Goal: Information Seeking & Learning: Learn about a topic

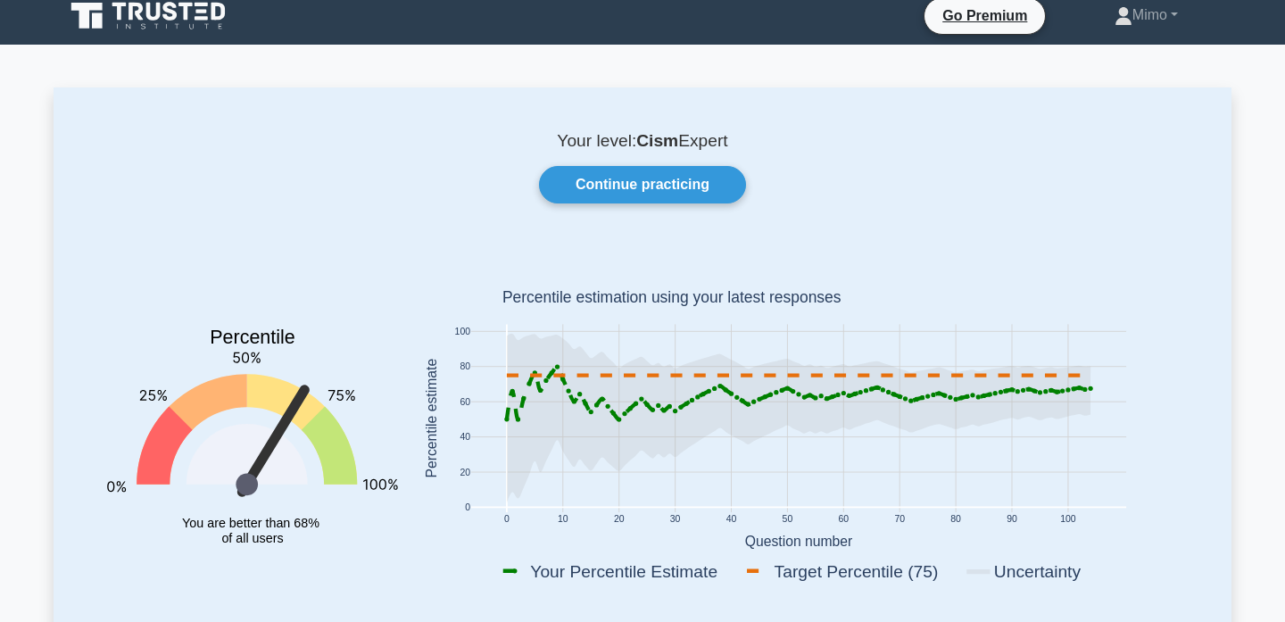
scroll to position [13, 0]
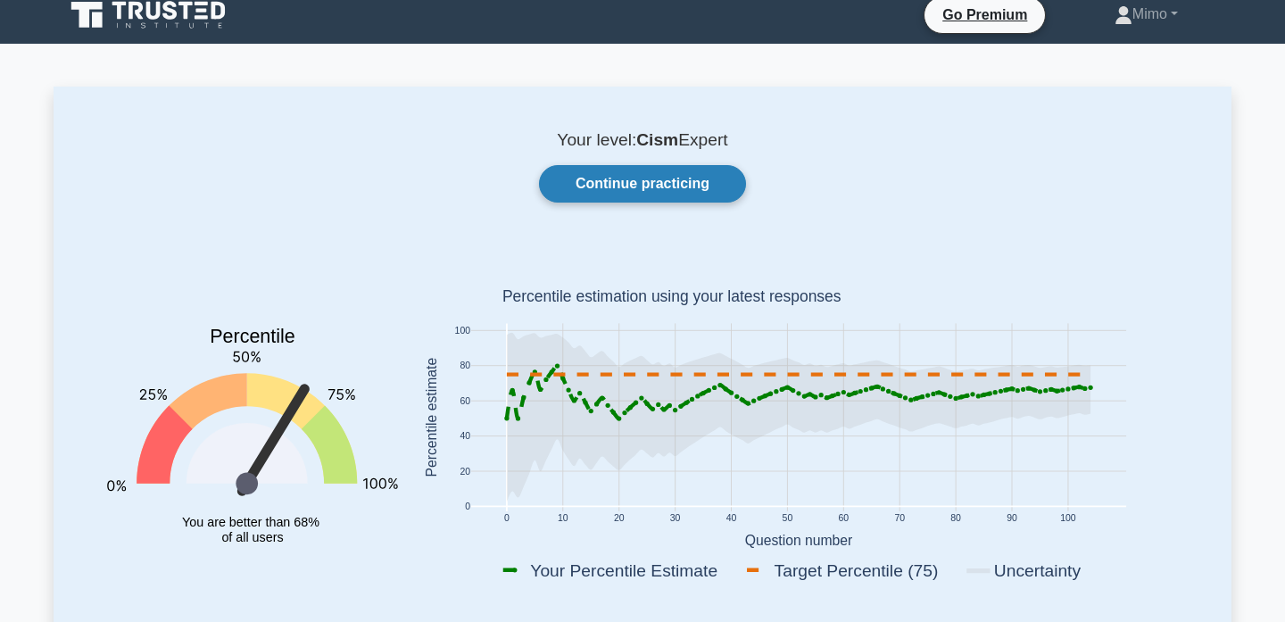
click at [630, 194] on link "Continue practicing" at bounding box center [642, 183] width 207 height 37
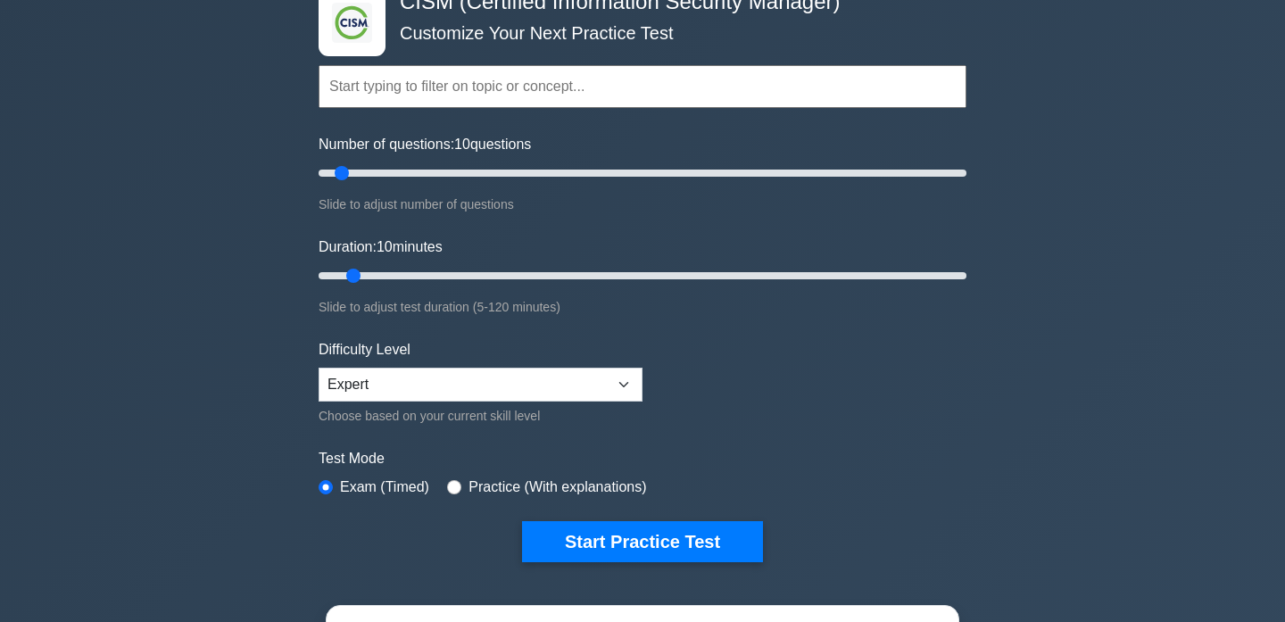
scroll to position [112, 0]
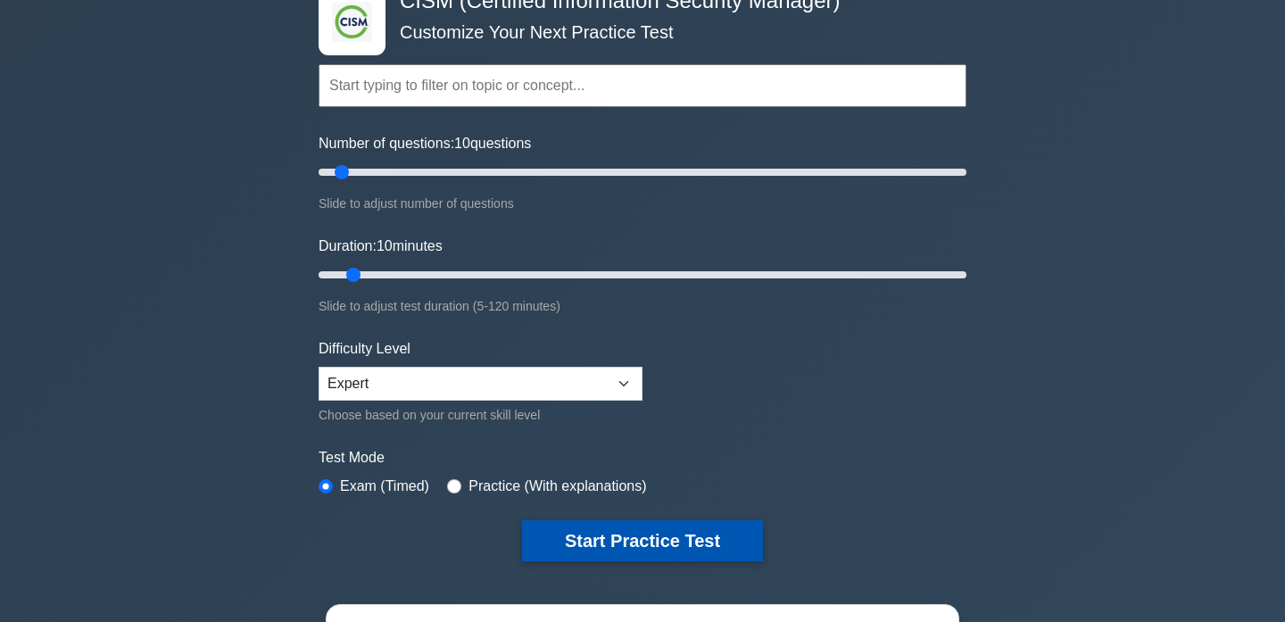
click at [553, 551] on button "Start Practice Test" at bounding box center [642, 540] width 241 height 41
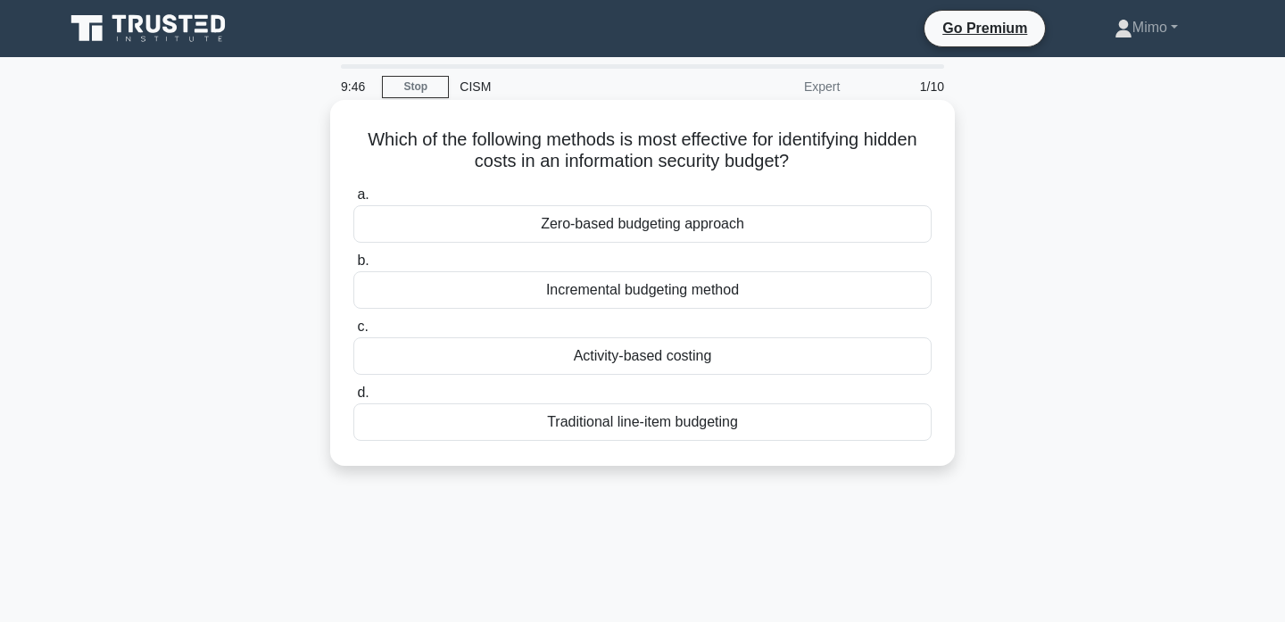
click at [629, 299] on div "Incremental budgeting method" at bounding box center [642, 289] width 578 height 37
click at [353, 267] on input "b. Incremental budgeting method" at bounding box center [353, 261] width 0 height 12
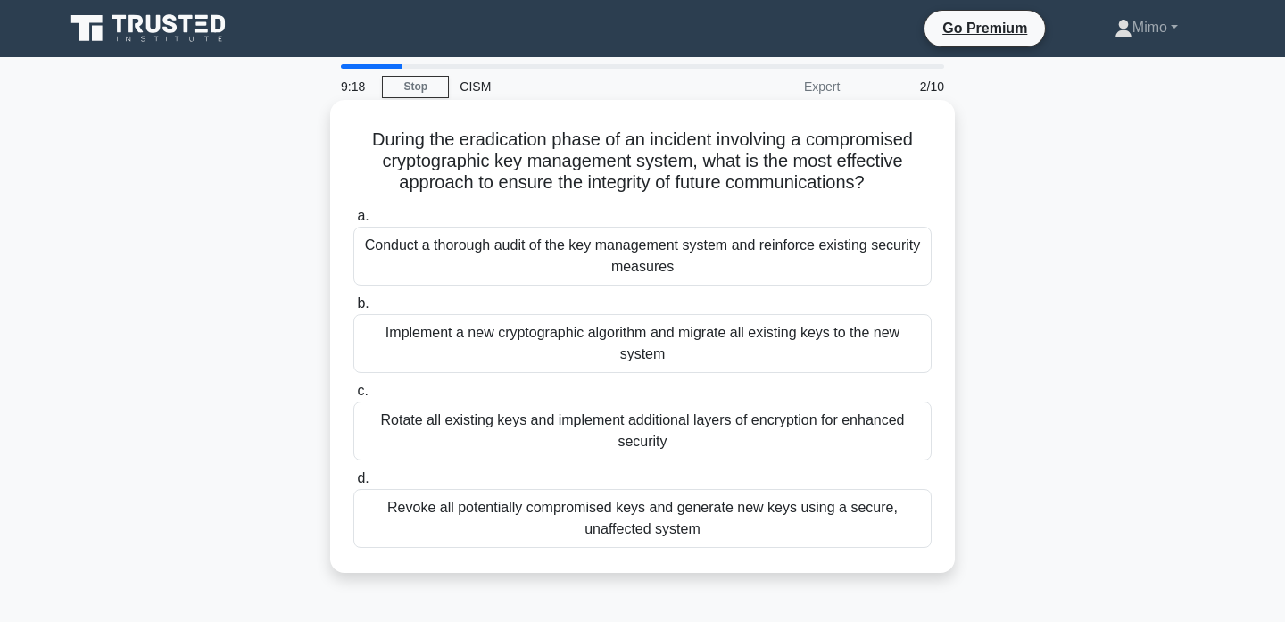
click at [585, 521] on div "Revoke all potentially compromised keys and generate new keys using a secure, u…" at bounding box center [642, 518] width 578 height 59
click at [353, 485] on input "d. Revoke all potentially compromised keys and generate new keys using a secure…" at bounding box center [353, 479] width 0 height 12
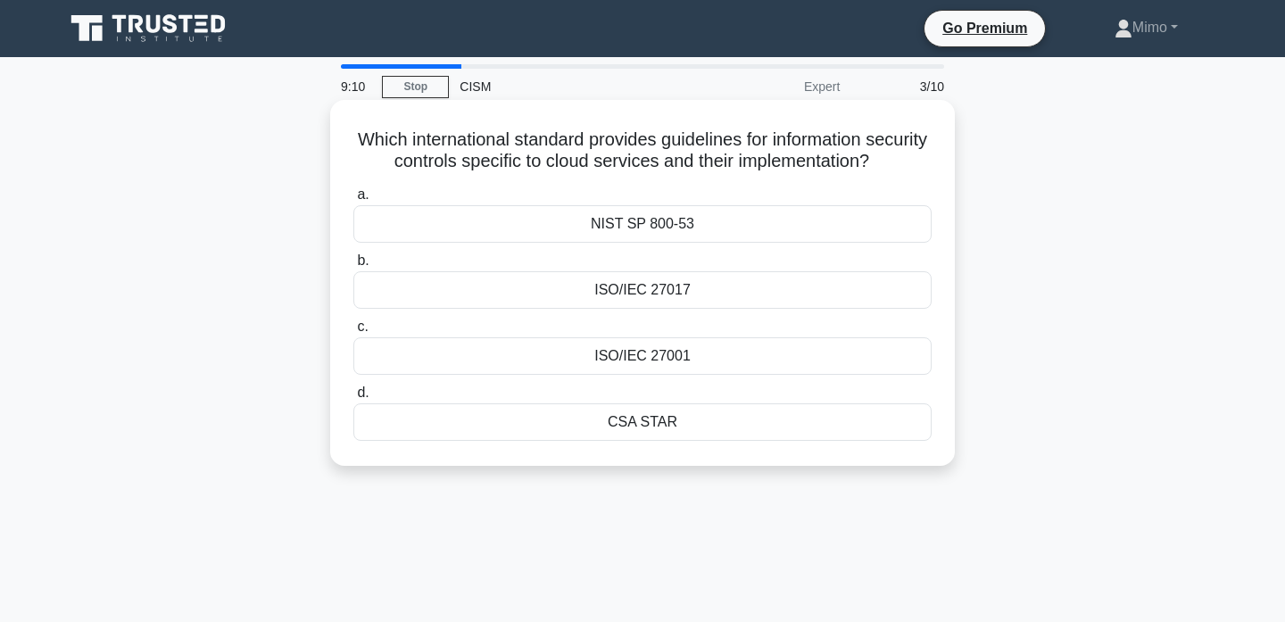
click at [553, 289] on div "ISO/IEC 27017" at bounding box center [642, 289] width 578 height 37
click at [353, 267] on input "b. ISO/IEC 27017" at bounding box center [353, 261] width 0 height 12
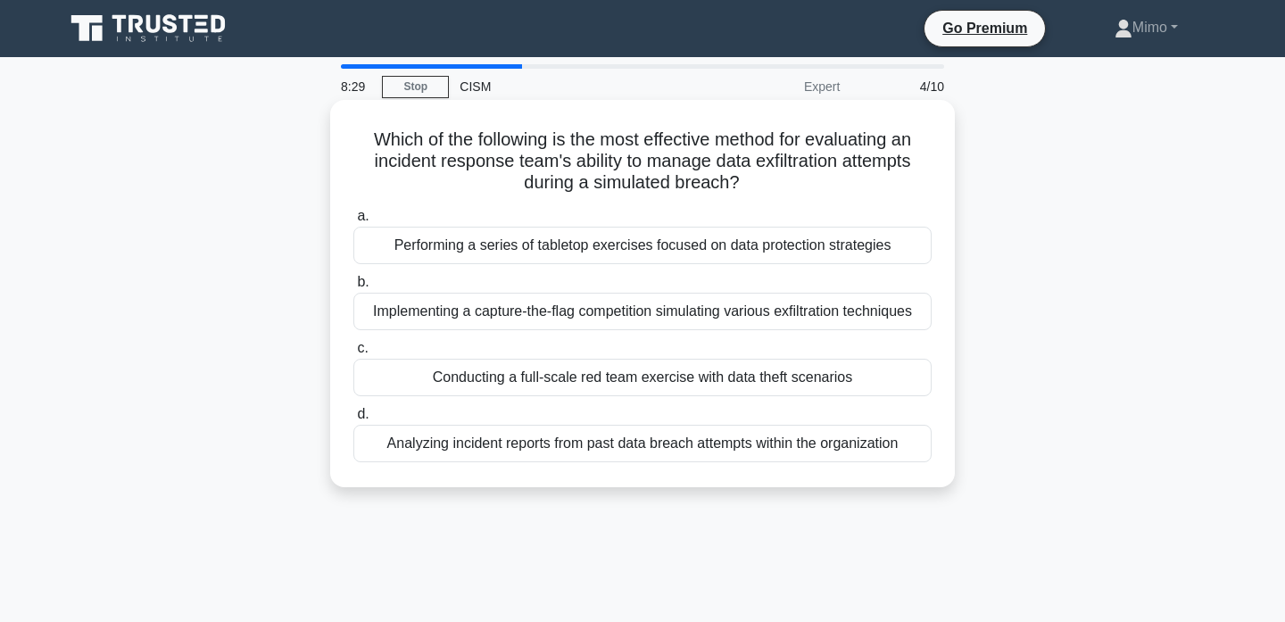
click at [572, 380] on div "Conducting a full-scale red team exercise with data theft scenarios" at bounding box center [642, 377] width 578 height 37
click at [353, 354] on input "c. Conducting a full-scale red team exercise with data theft scenarios" at bounding box center [353, 349] width 0 height 12
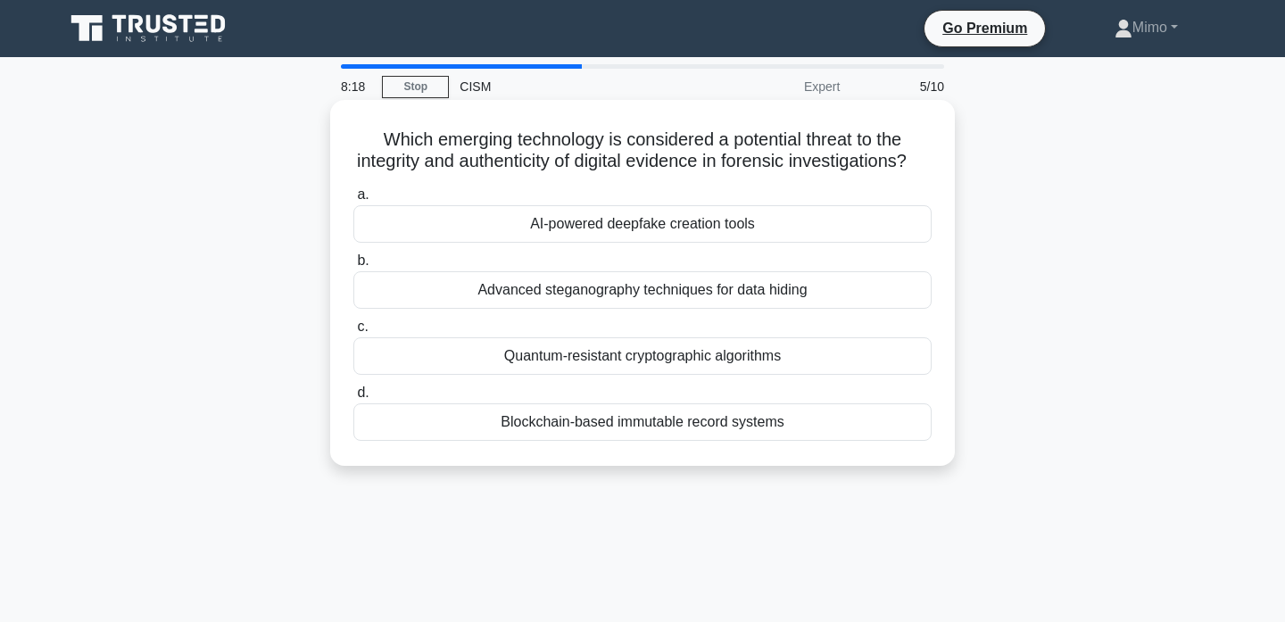
click at [513, 142] on h5 "Which emerging technology is considered a potential threat to the integrity and…" at bounding box center [643, 151] width 582 height 45
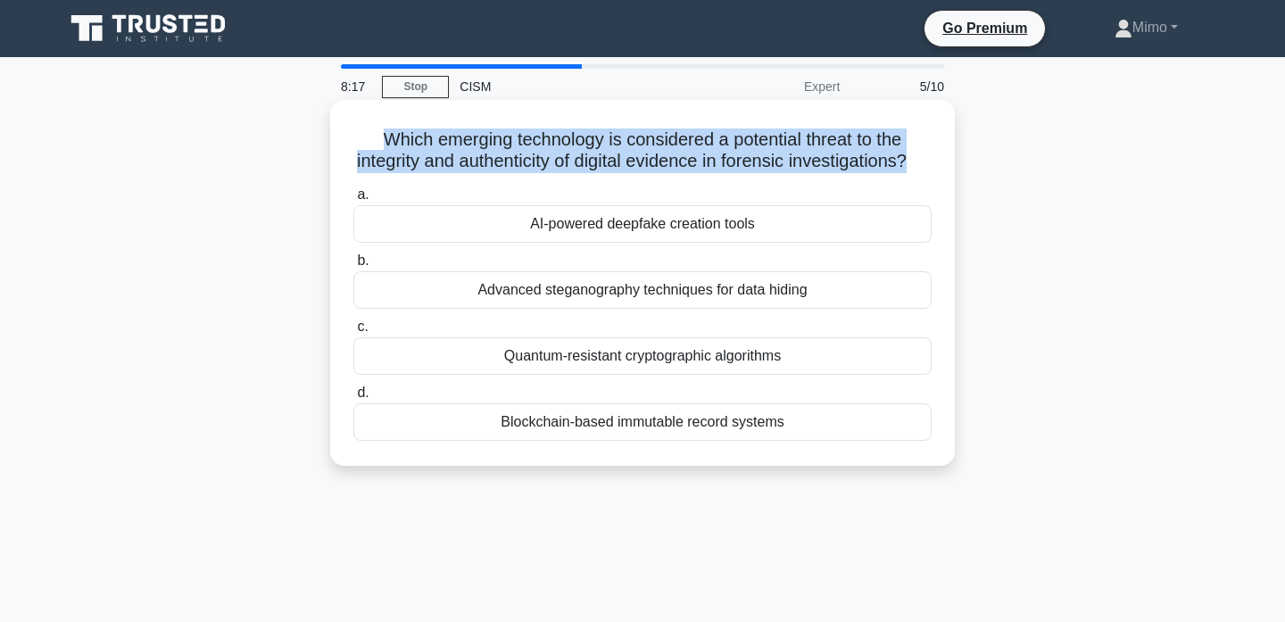
click at [513, 142] on h5 "Which emerging technology is considered a potential threat to the integrity and…" at bounding box center [643, 151] width 582 height 45
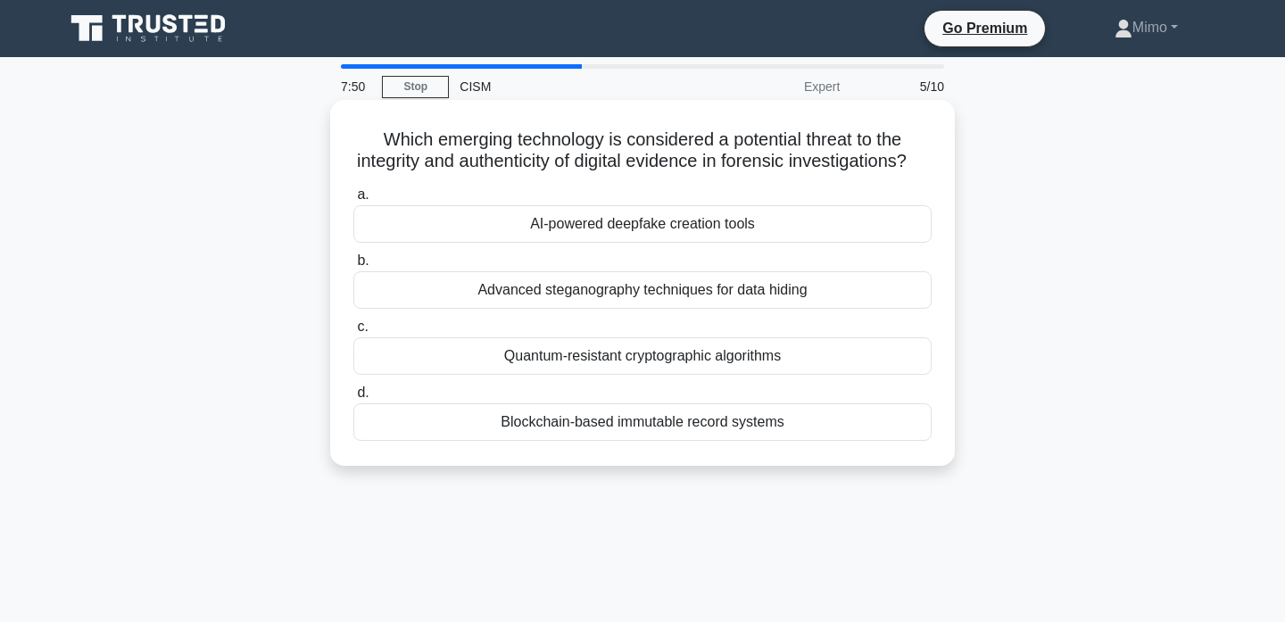
click at [669, 224] on div "AI-powered deepfake creation tools" at bounding box center [642, 223] width 578 height 37
click at [353, 201] on input "a. AI-powered deepfake creation tools" at bounding box center [353, 195] width 0 height 12
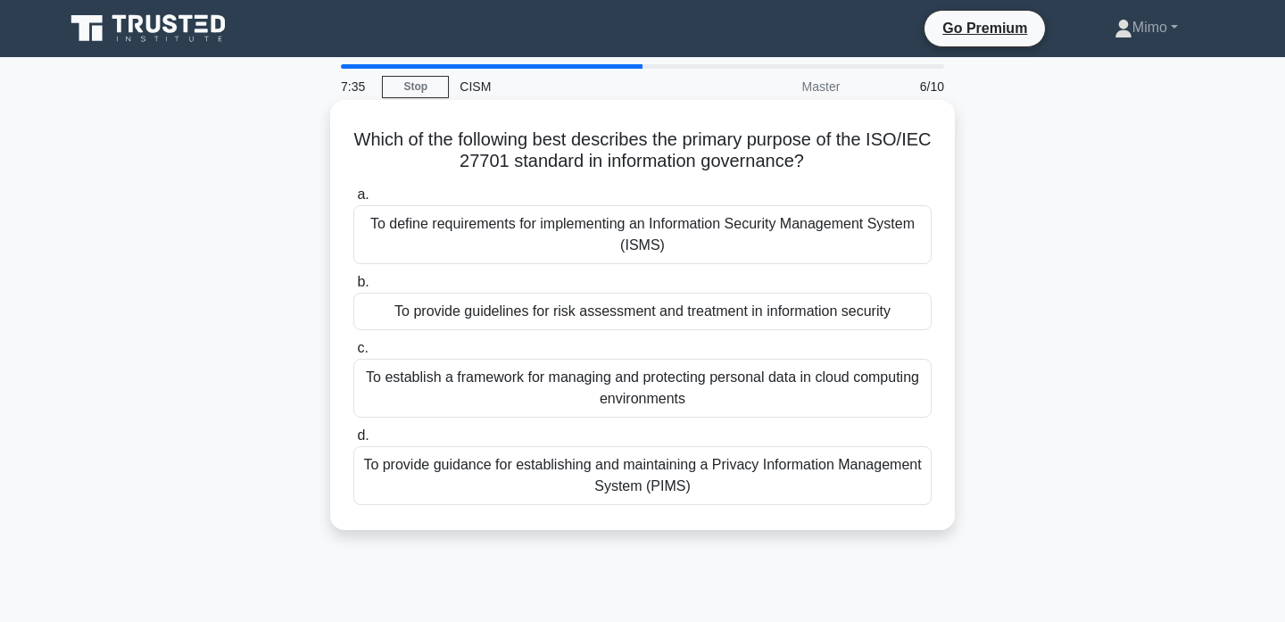
click at [621, 489] on div "To provide guidance for establishing and maintaining a Privacy Information Mana…" at bounding box center [642, 475] width 578 height 59
click at [353, 442] on input "d. To provide guidance for establishing and maintaining a Privacy Information M…" at bounding box center [353, 436] width 0 height 12
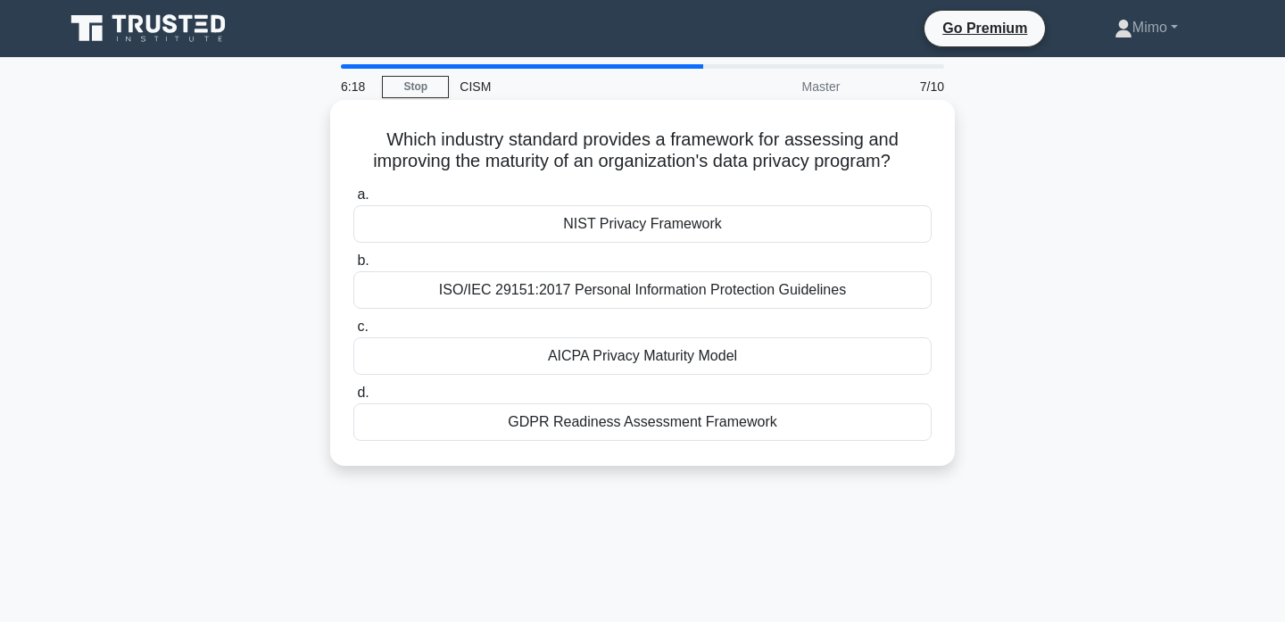
click at [628, 230] on div "NIST Privacy Framework" at bounding box center [642, 223] width 578 height 37
click at [353, 201] on input "a. NIST Privacy Framework" at bounding box center [353, 195] width 0 height 12
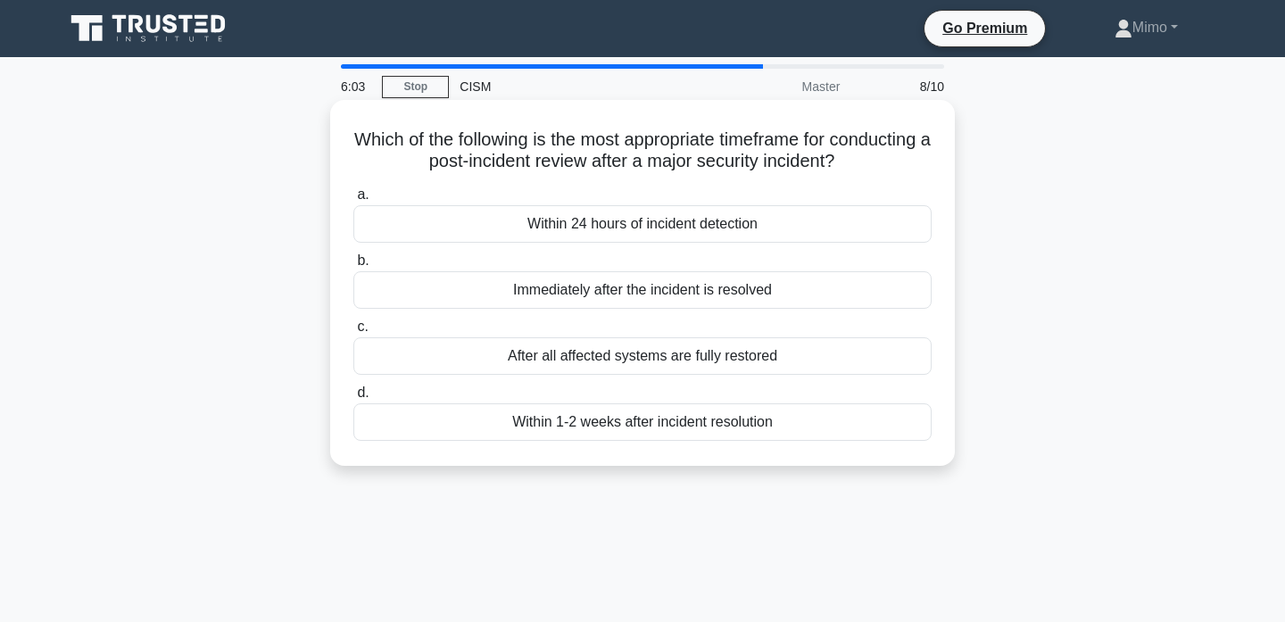
click at [630, 300] on div "Immediately after the incident is resolved" at bounding box center [642, 289] width 578 height 37
click at [353, 267] on input "b. Immediately after the incident is resolved" at bounding box center [353, 261] width 0 height 12
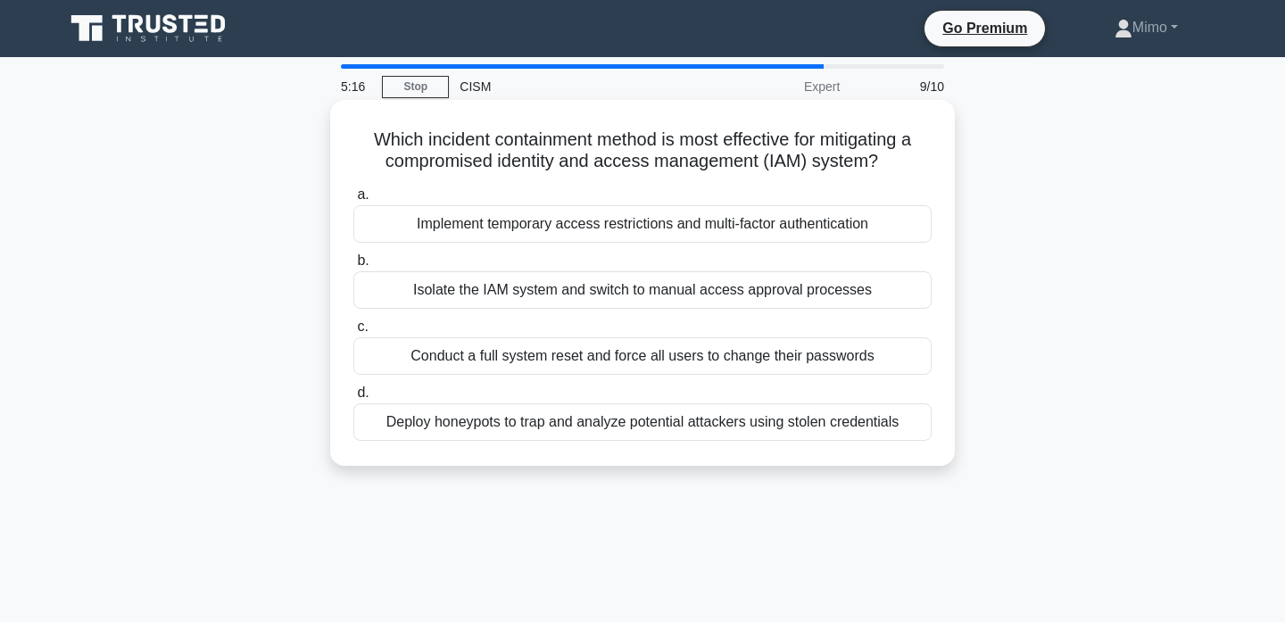
click at [528, 360] on div "Conduct a full system reset and force all users to change their passwords" at bounding box center [642, 355] width 578 height 37
click at [353, 333] on input "c. Conduct a full system reset and force all users to change their passwords" at bounding box center [353, 327] width 0 height 12
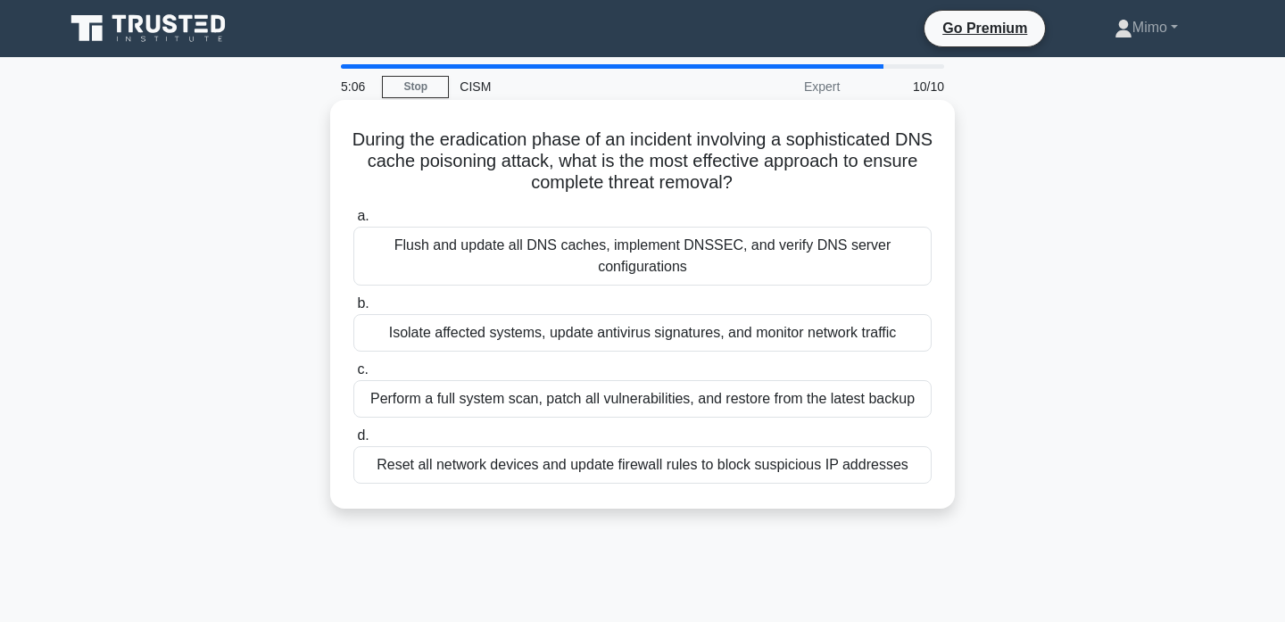
click at [411, 151] on h5 "During the eradication phase of an incident involving a sophisticated DNS cache…" at bounding box center [643, 162] width 582 height 66
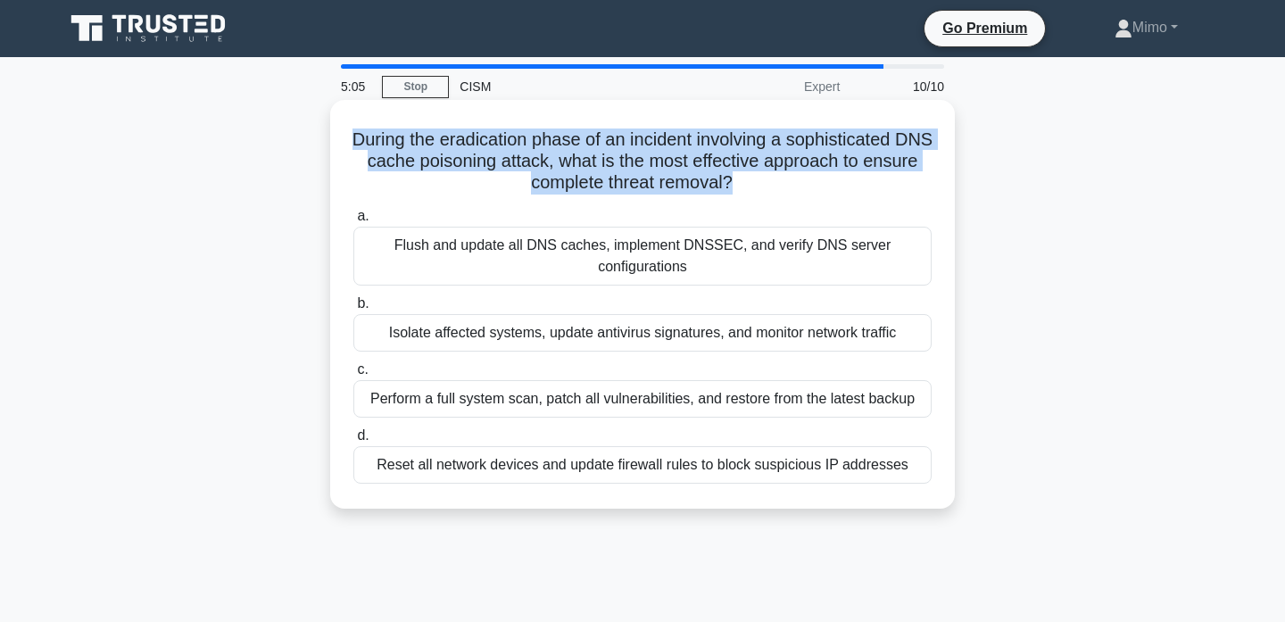
click at [411, 151] on h5 "During the eradication phase of an incident involving a sophisticated DNS cache…" at bounding box center [643, 162] width 582 height 66
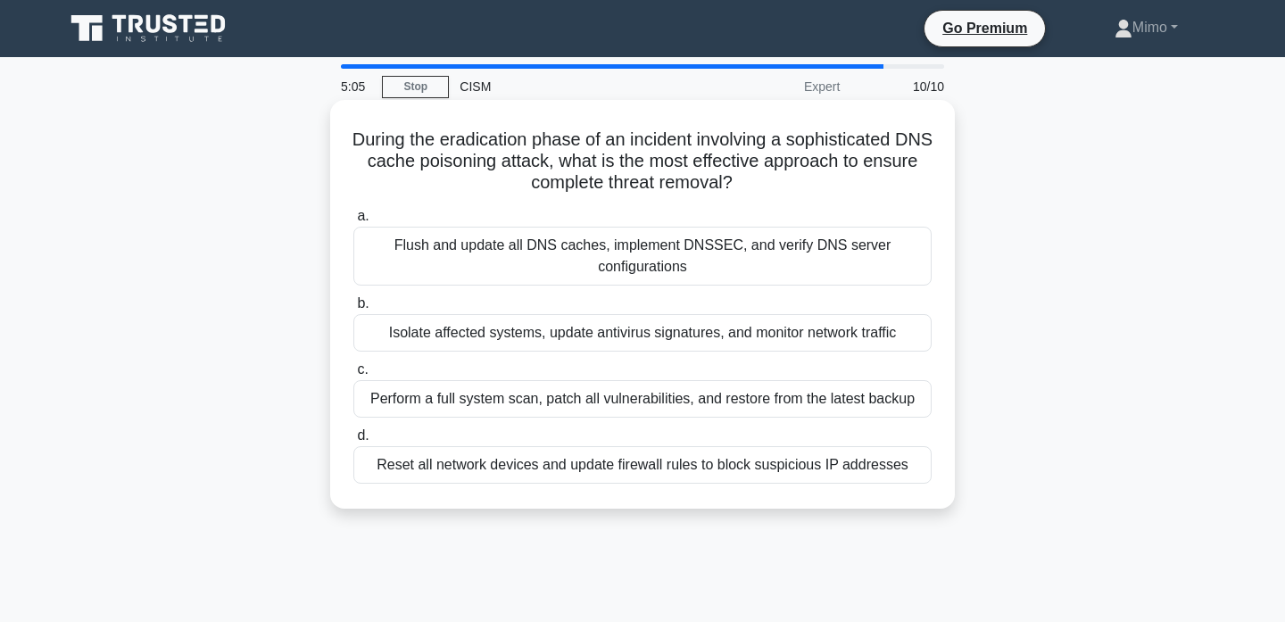
click at [411, 151] on h5 "During the eradication phase of an incident involving a sophisticated DNS cache…" at bounding box center [643, 162] width 582 height 66
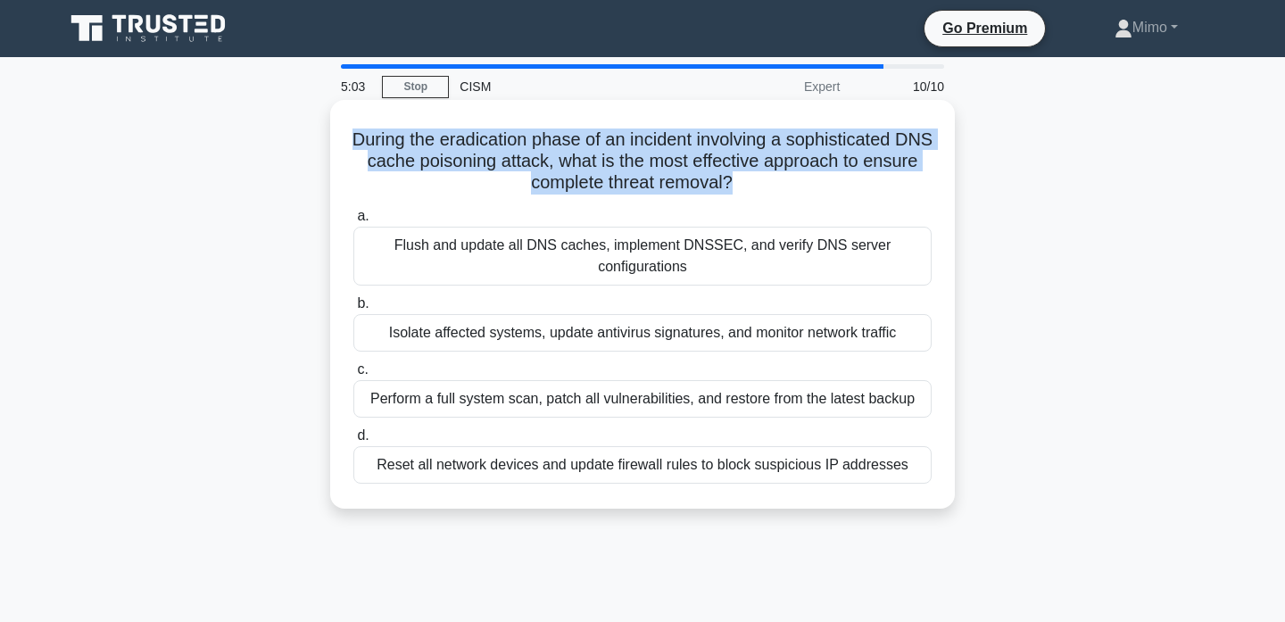
click at [411, 151] on h5 "During the eradication phase of an incident involving a sophisticated DNS cache…" at bounding box center [643, 162] width 582 height 66
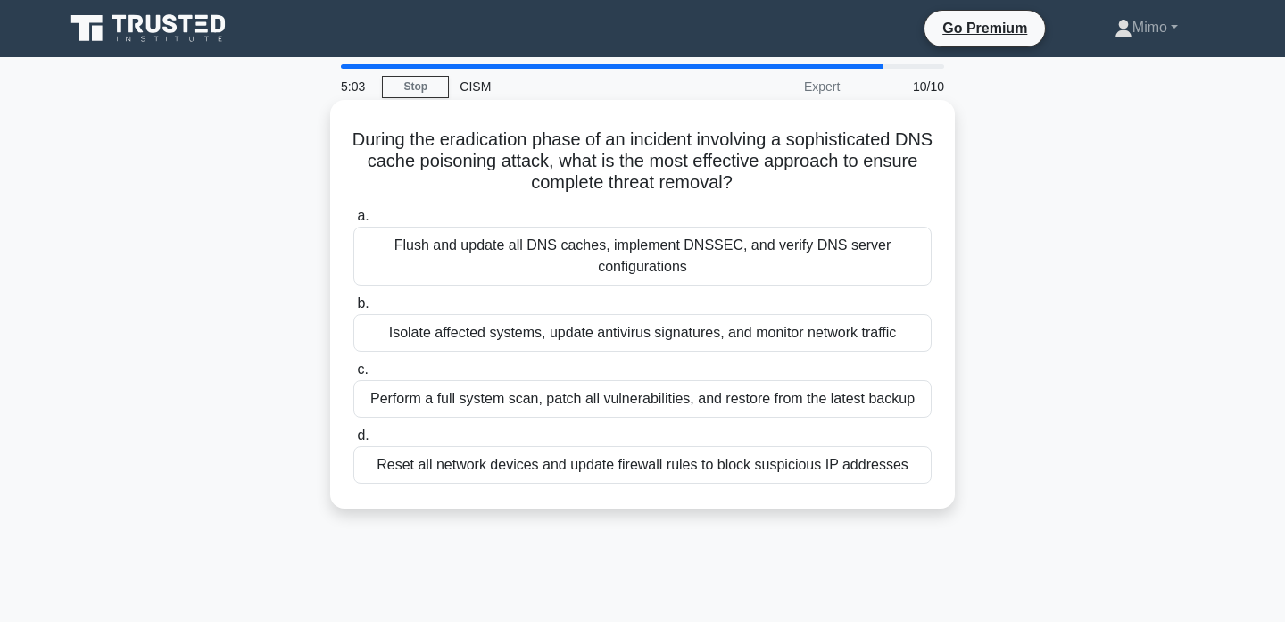
click at [411, 151] on h5 "During the eradication phase of an incident involving a sophisticated DNS cache…" at bounding box center [643, 162] width 582 height 66
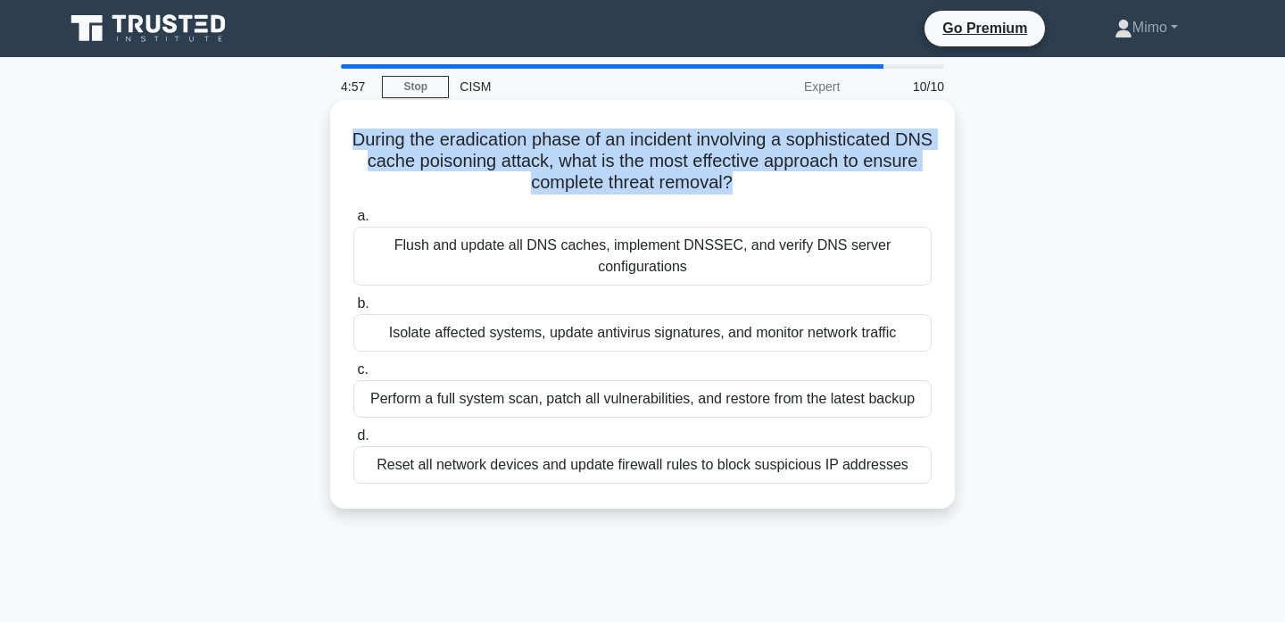
click at [874, 149] on h5 "During the eradication phase of an incident involving a sophisticated DNS cache…" at bounding box center [643, 162] width 582 height 66
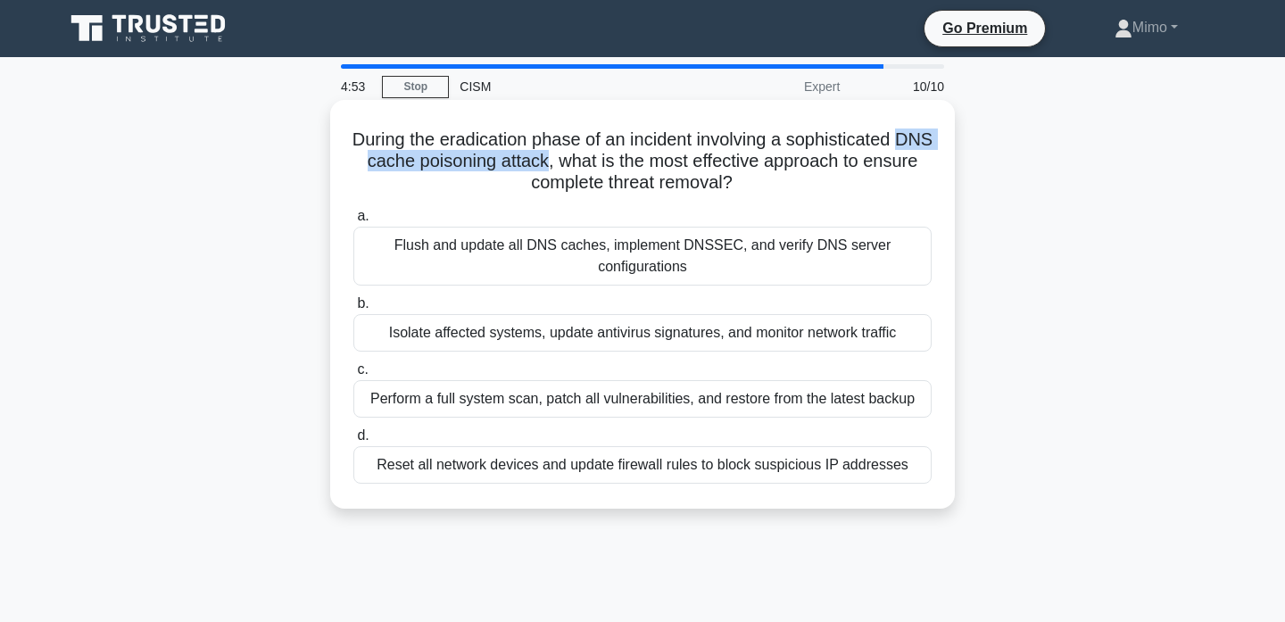
drag, startPoint x: 897, startPoint y: 143, endPoint x: 542, endPoint y: 165, distance: 356.0
click at [542, 165] on h5 "During the eradication phase of an incident involving a sophisticated DNS cache…" at bounding box center [643, 162] width 582 height 66
click at [629, 273] on div "Flush and update all DNS caches, implement DNSSEC, and verify DNS server config…" at bounding box center [642, 256] width 578 height 59
click at [353, 222] on input "a. Flush and update all DNS caches, implement DNSSEC, and verify DNS server con…" at bounding box center [353, 217] width 0 height 12
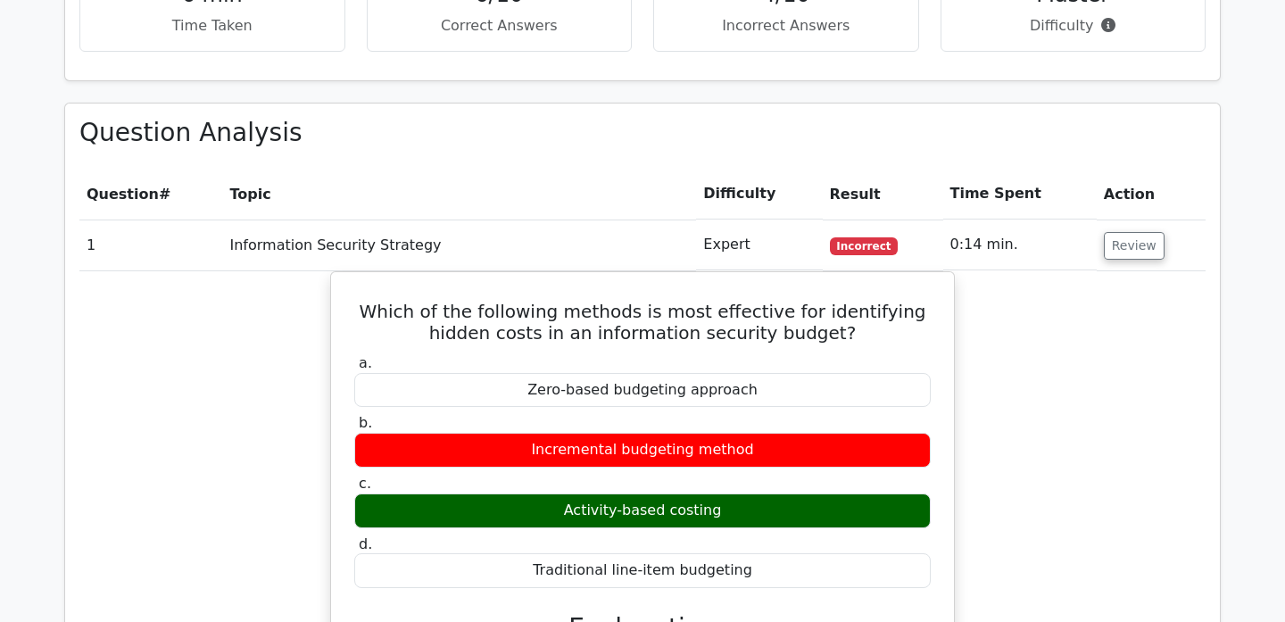
scroll to position [1200, 0]
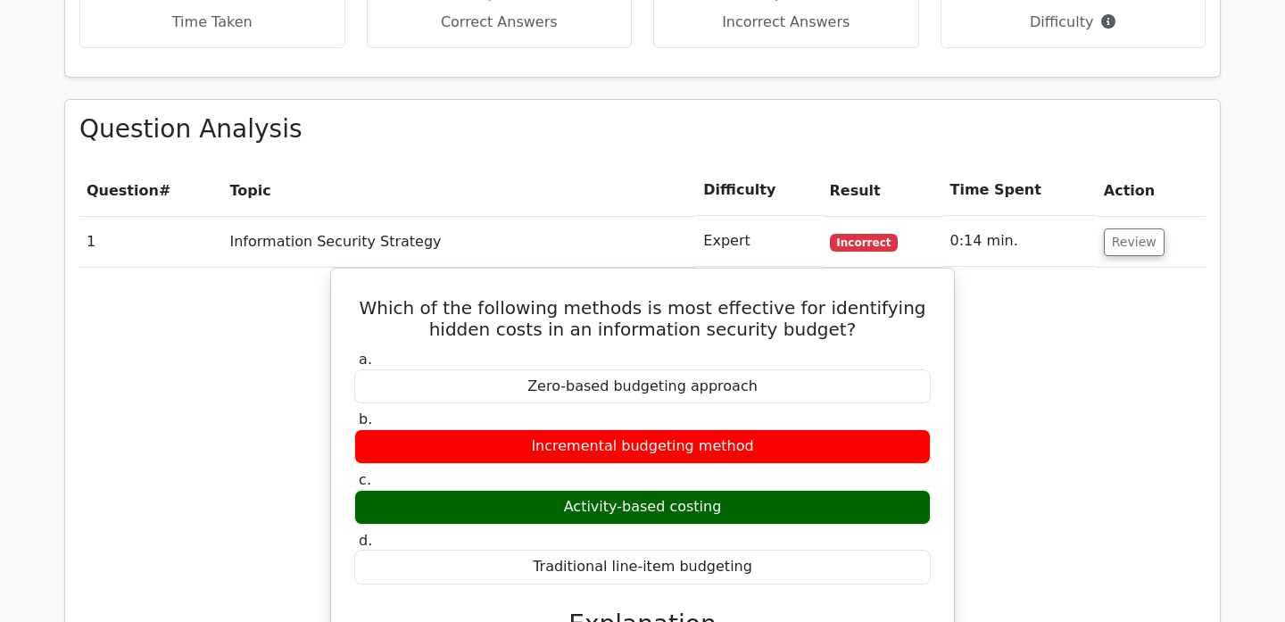
click at [629, 297] on h5 "Which of the following methods is most effective for identifying hidden costs i…" at bounding box center [643, 318] width 580 height 43
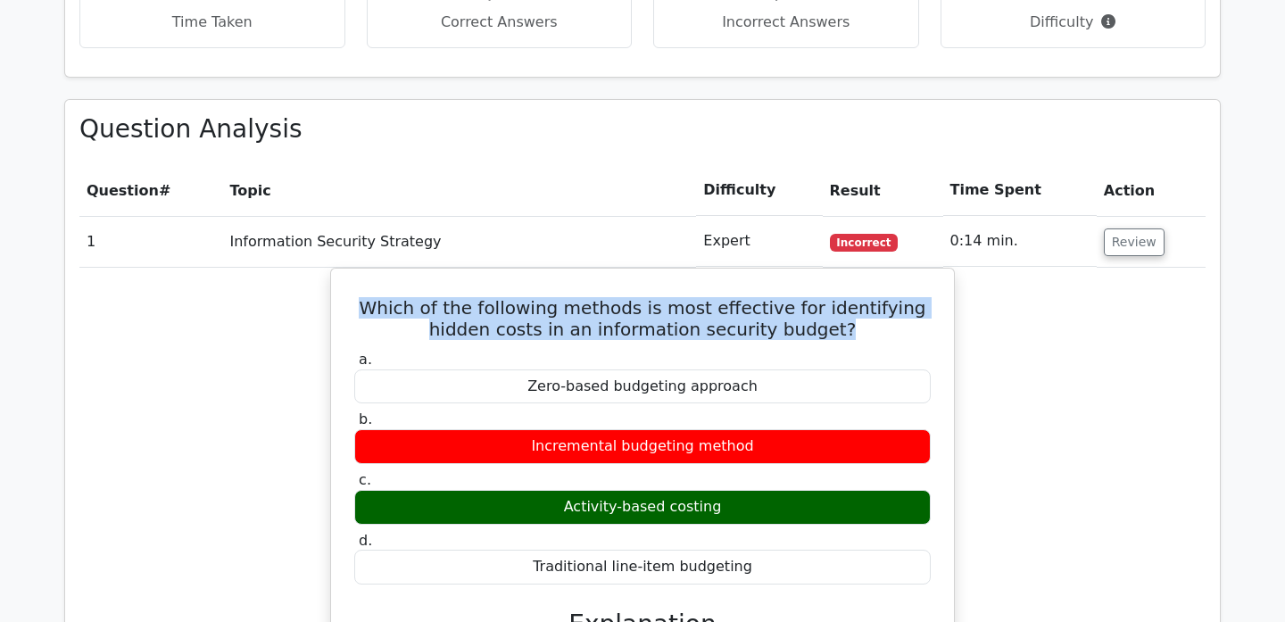
click at [629, 297] on h5 "Which of the following methods is most effective for identifying hidden costs i…" at bounding box center [643, 318] width 580 height 43
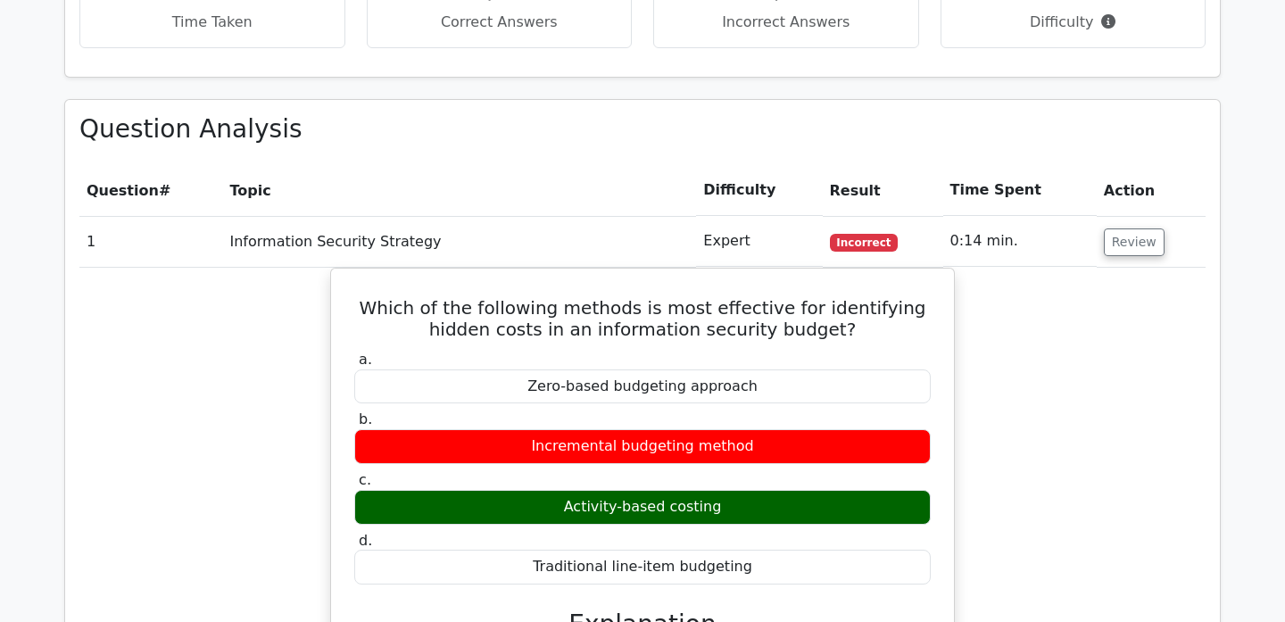
click at [629, 297] on h5 "Which of the following methods is most effective for identifying hidden costs i…" at bounding box center [643, 318] width 580 height 43
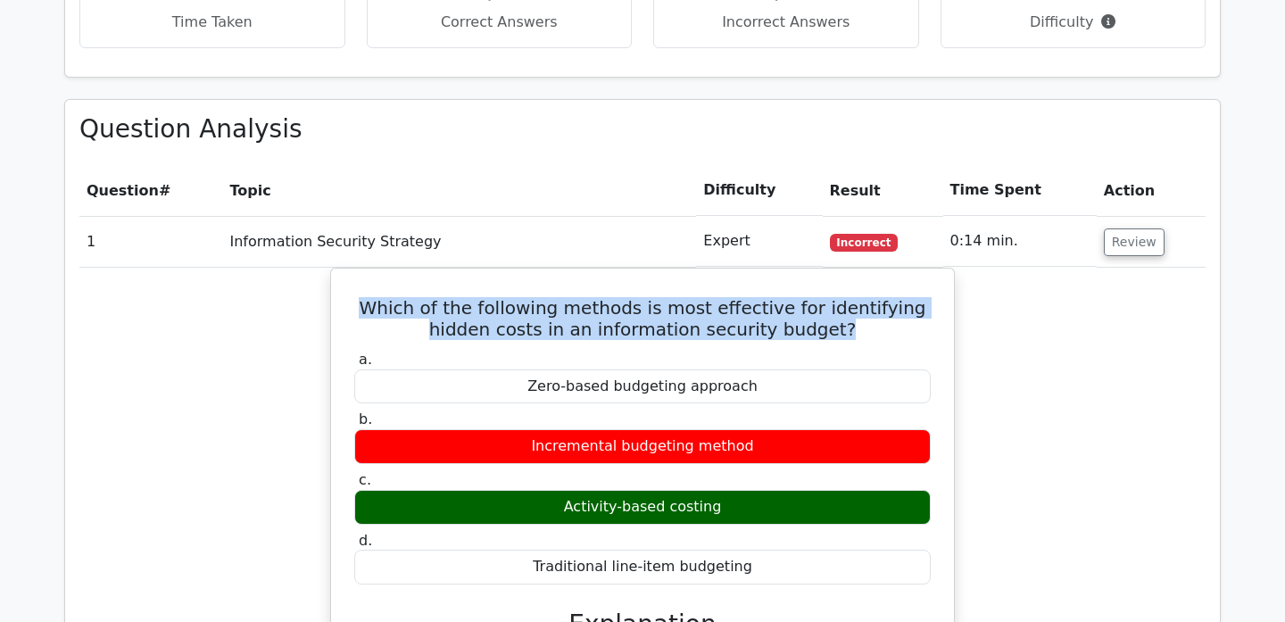
click at [629, 297] on h5 "Which of the following methods is most effective for identifying hidden costs i…" at bounding box center [643, 318] width 580 height 43
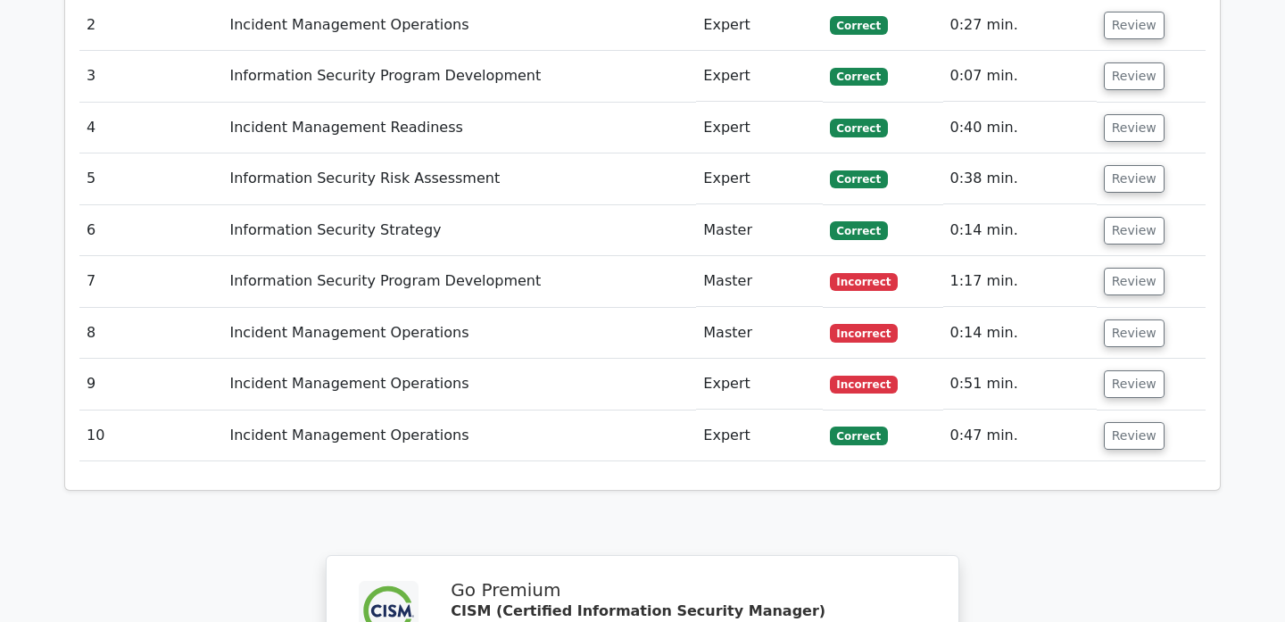
scroll to position [2359, 0]
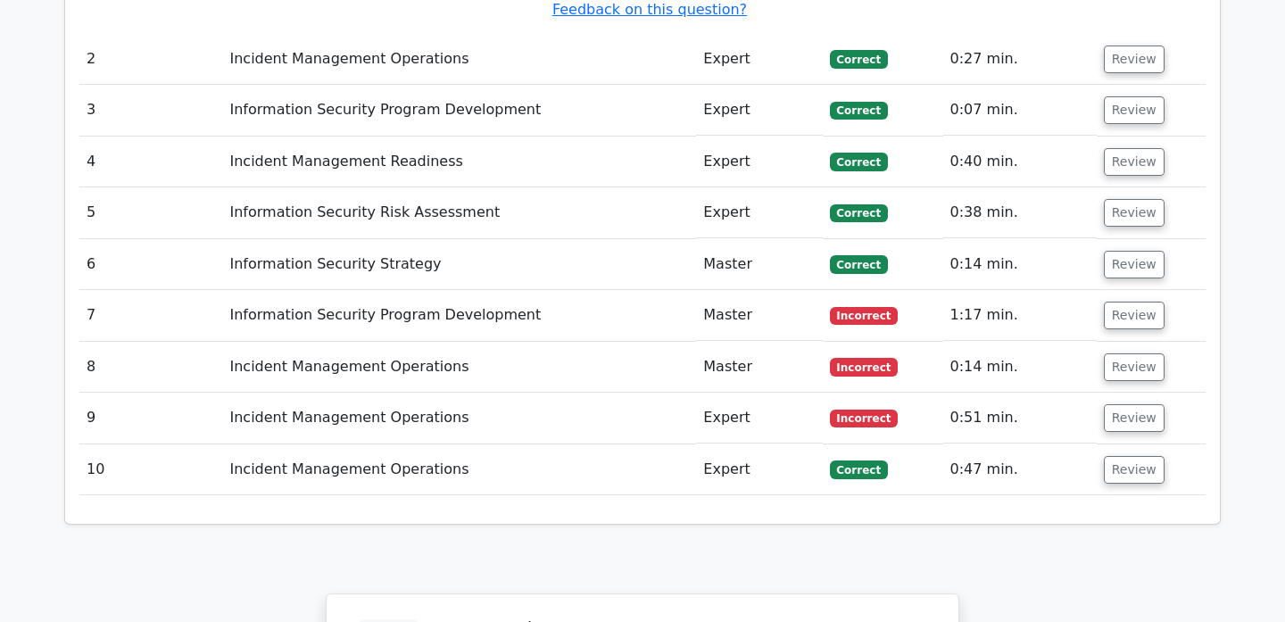
click at [590, 290] on td "Information Security Program Development" at bounding box center [459, 315] width 474 height 51
click at [435, 290] on td "Information Security Program Development" at bounding box center [459, 315] width 474 height 51
click at [413, 290] on td "Information Security Program Development" at bounding box center [459, 315] width 474 height 51
click at [1135, 302] on button "Review" at bounding box center [1134, 316] width 61 height 28
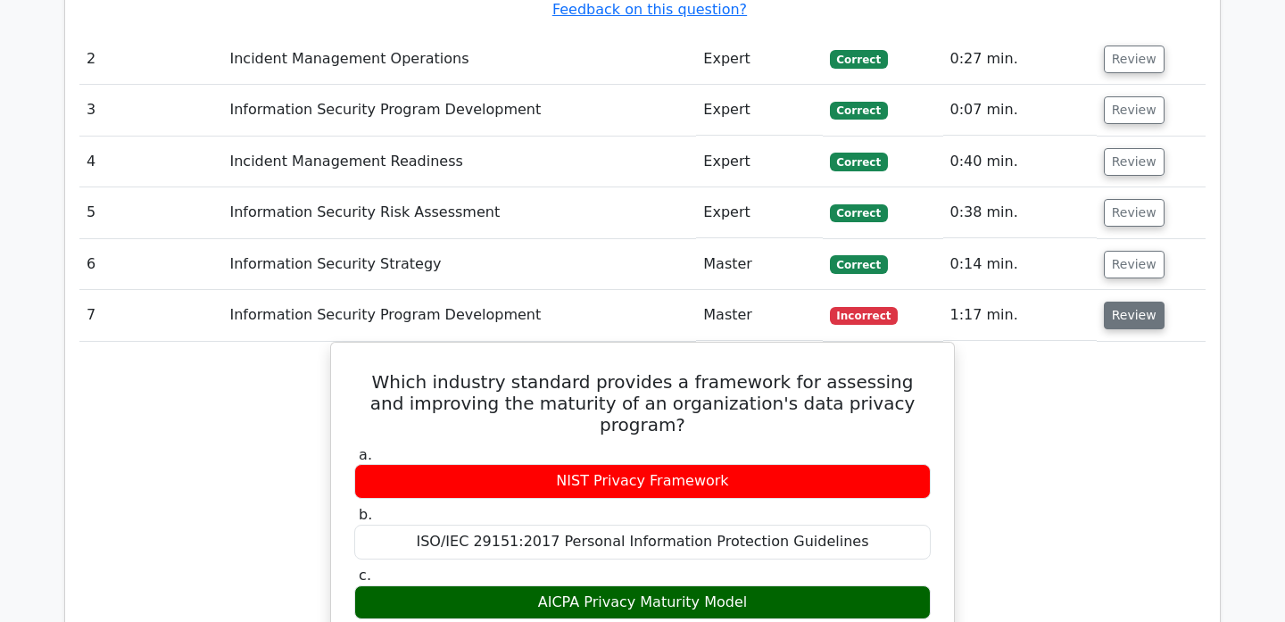
click at [1135, 302] on button "Review" at bounding box center [1134, 316] width 61 height 28
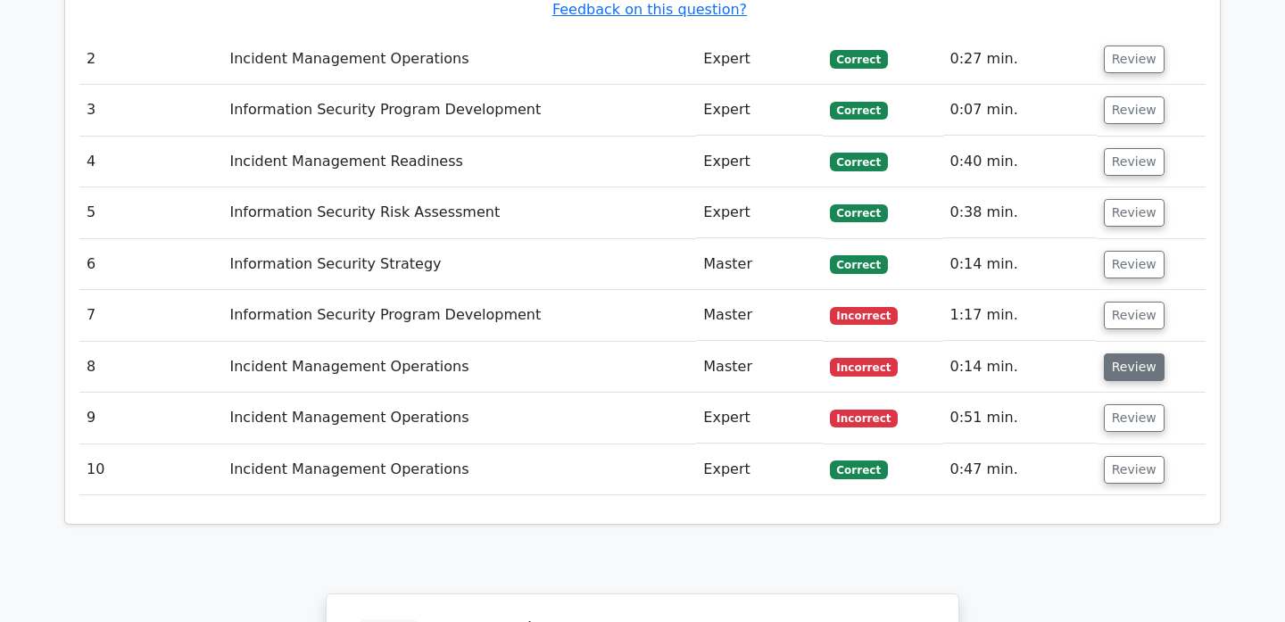
click at [1126, 353] on button "Review" at bounding box center [1134, 367] width 61 height 28
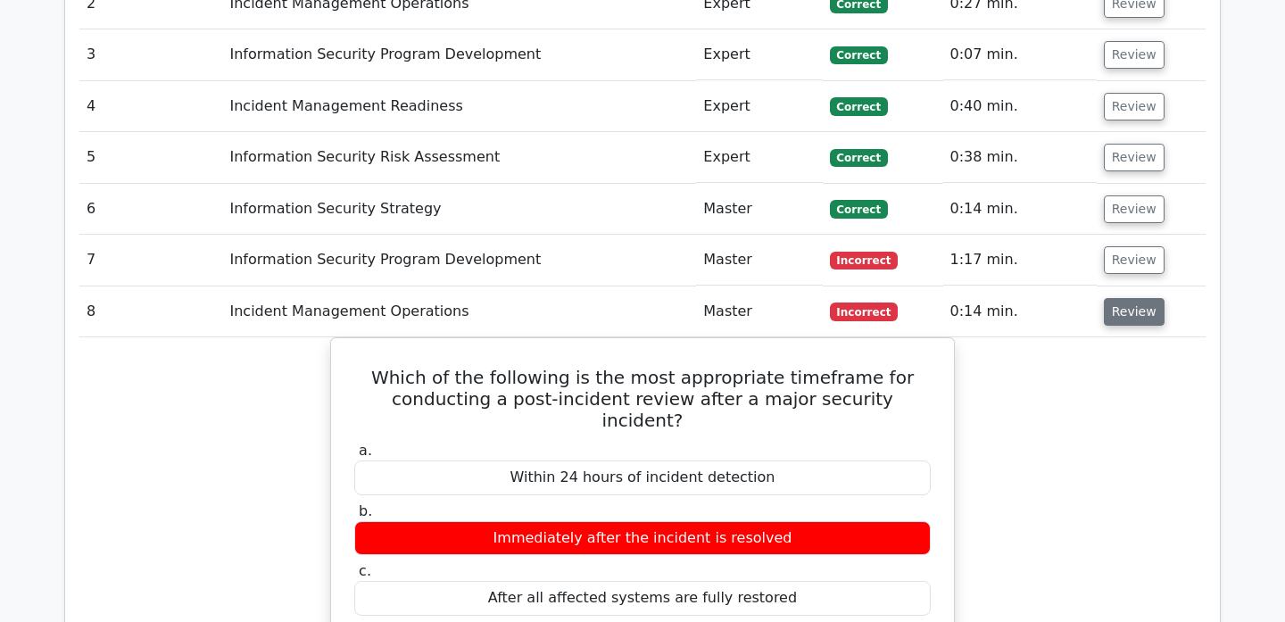
scroll to position [2417, 0]
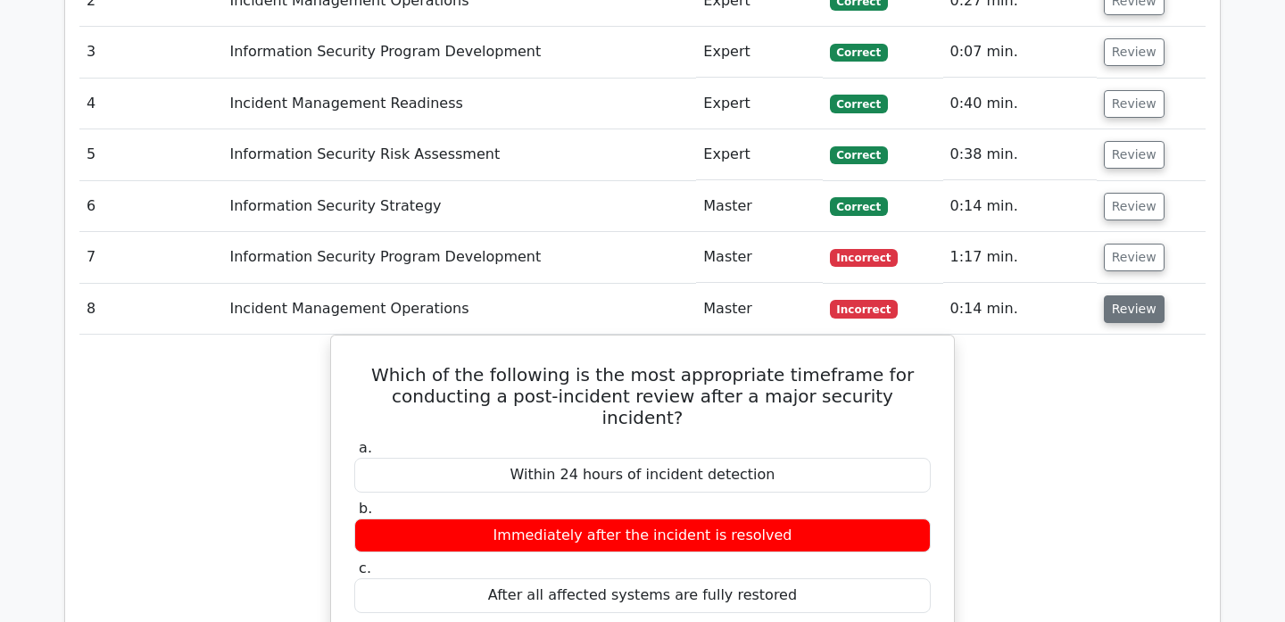
click at [1122, 295] on button "Review" at bounding box center [1134, 309] width 61 height 28
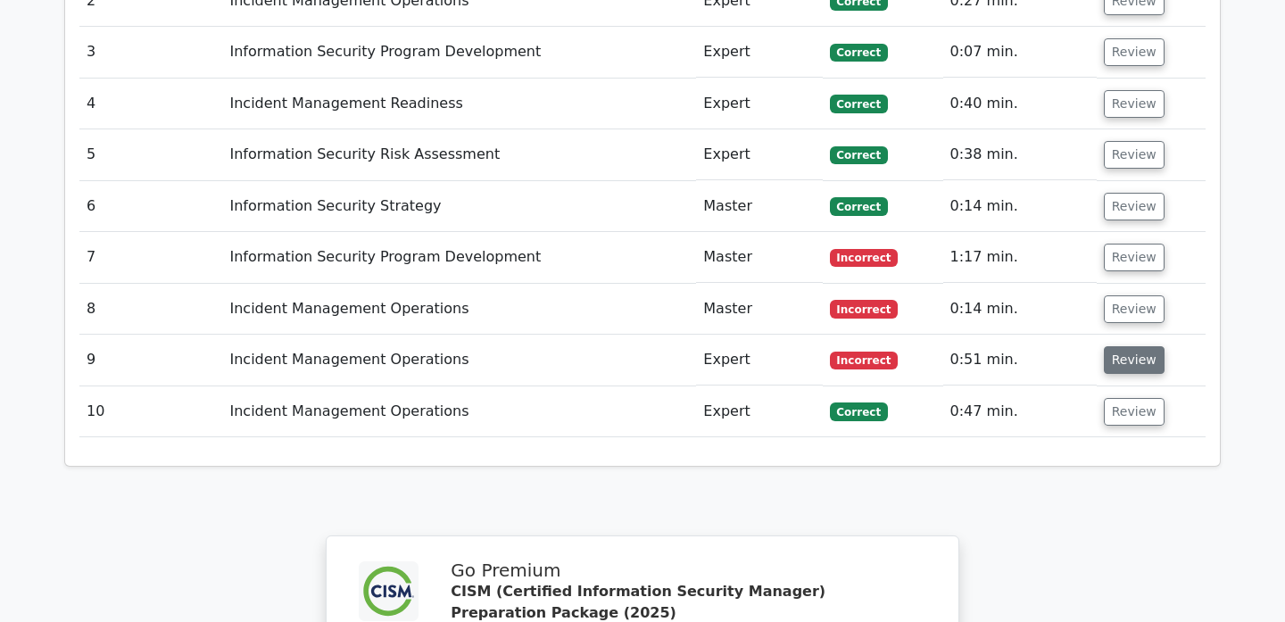
click at [1118, 346] on button "Review" at bounding box center [1134, 360] width 61 height 28
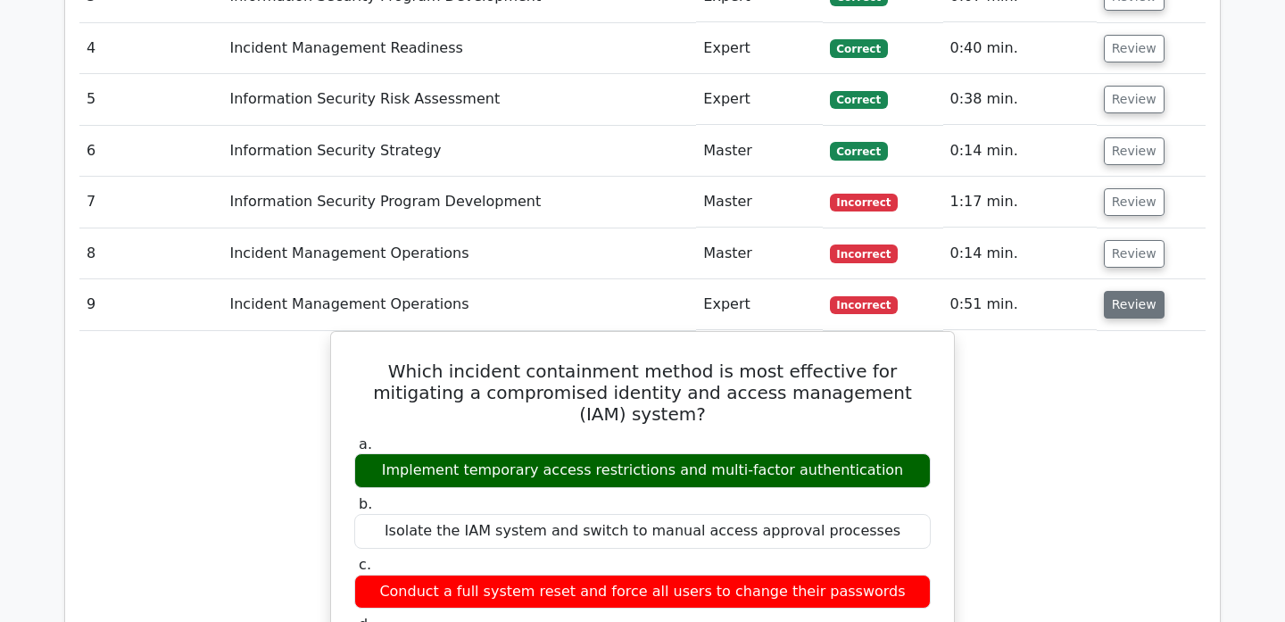
scroll to position [2473, 0]
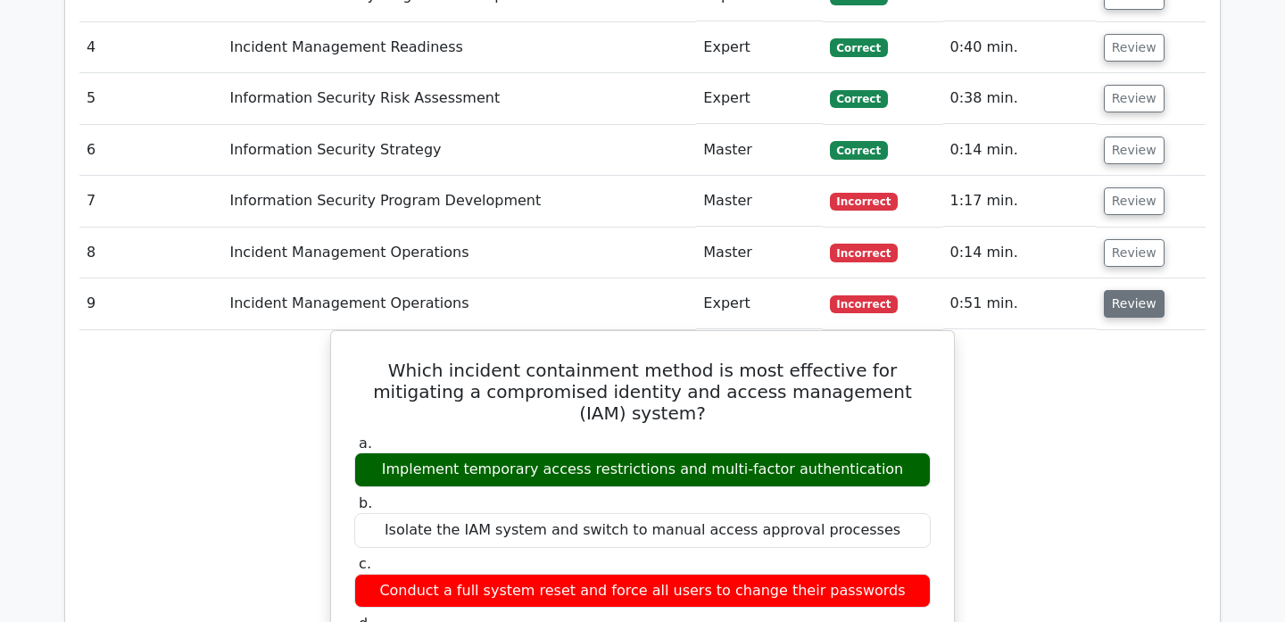
click at [1119, 290] on button "Review" at bounding box center [1134, 304] width 61 height 28
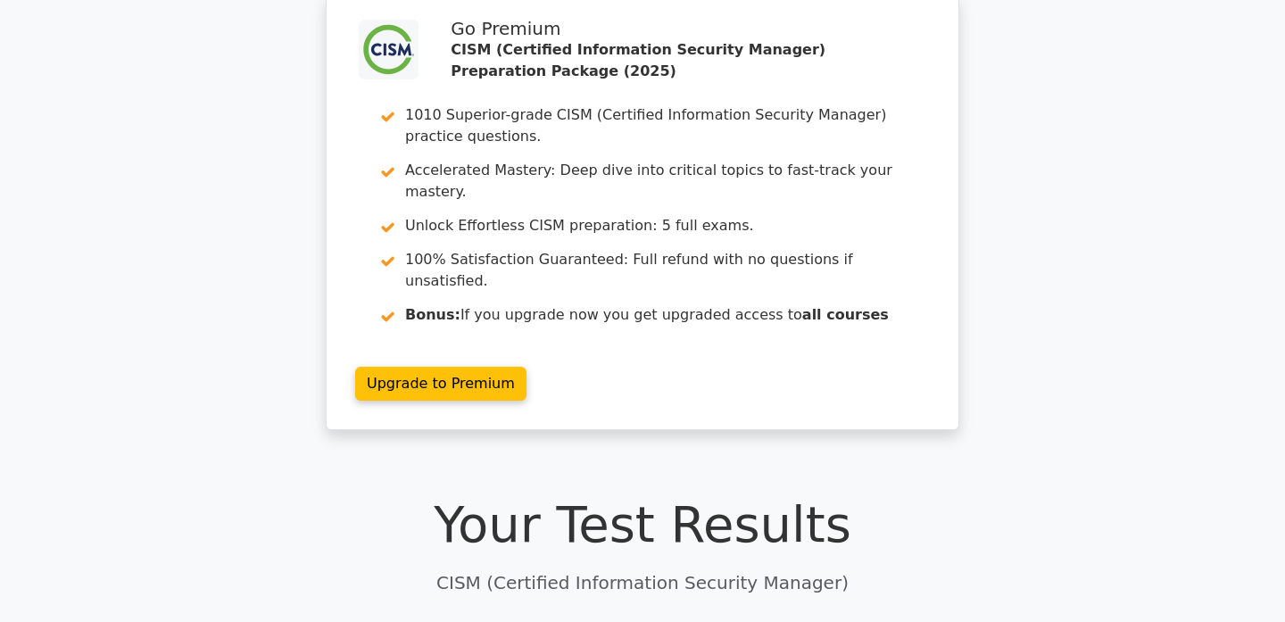
scroll to position [0, 0]
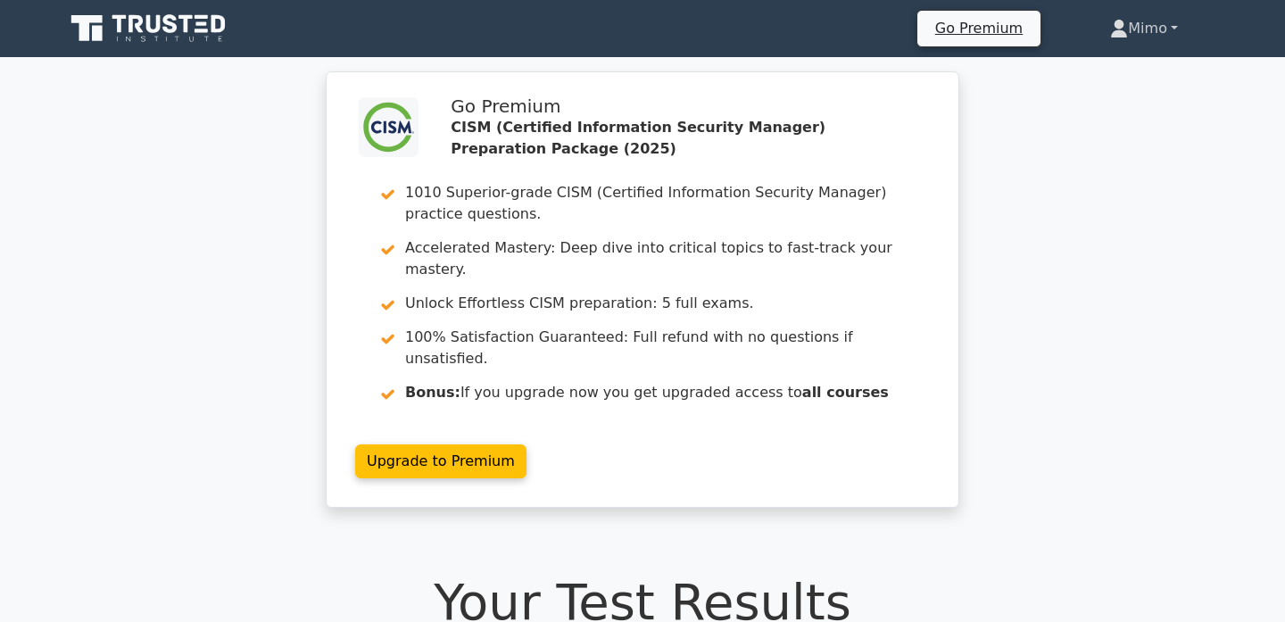
click at [1146, 24] on link "Mimo" at bounding box center [1145, 29] width 154 height 36
click at [1124, 62] on link "Profile" at bounding box center [1138, 70] width 141 height 29
